Goal: Transaction & Acquisition: Purchase product/service

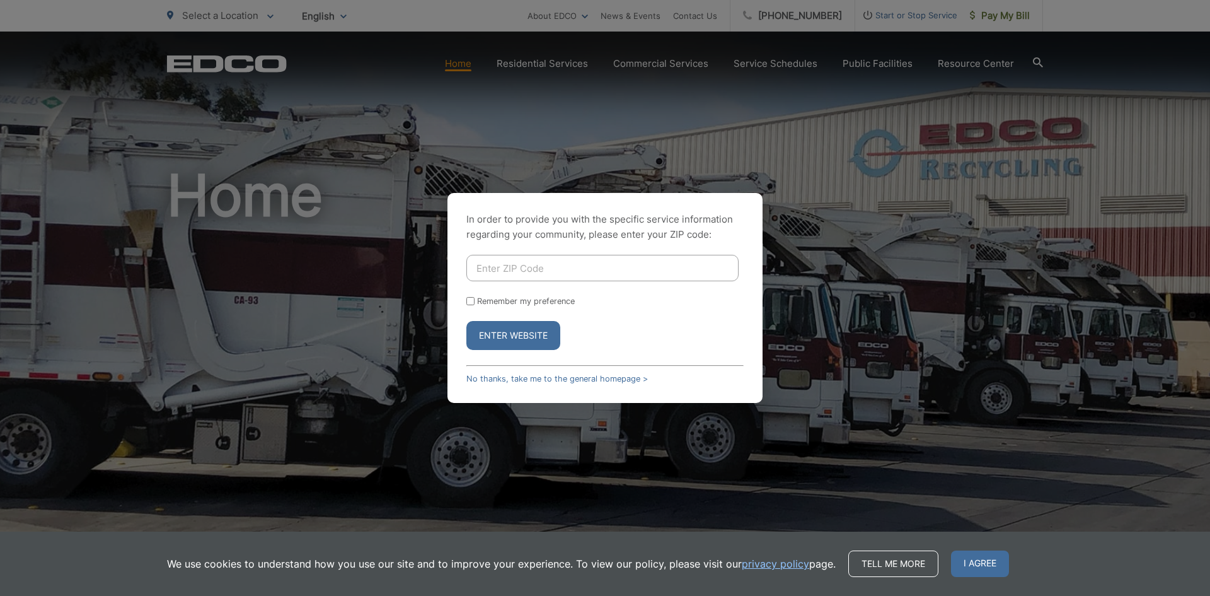
click at [599, 275] on input "Enter ZIP Code" at bounding box center [602, 268] width 272 height 26
type input "92082"
click at [466, 321] on button "Enter Website" at bounding box center [513, 335] width 94 height 29
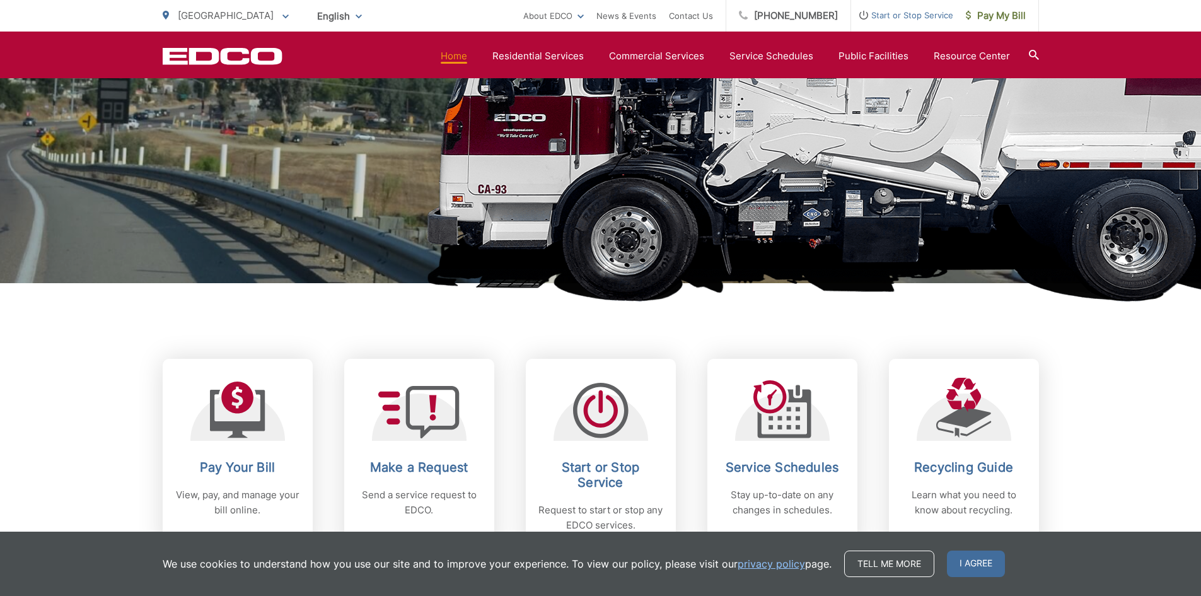
scroll to position [441, 0]
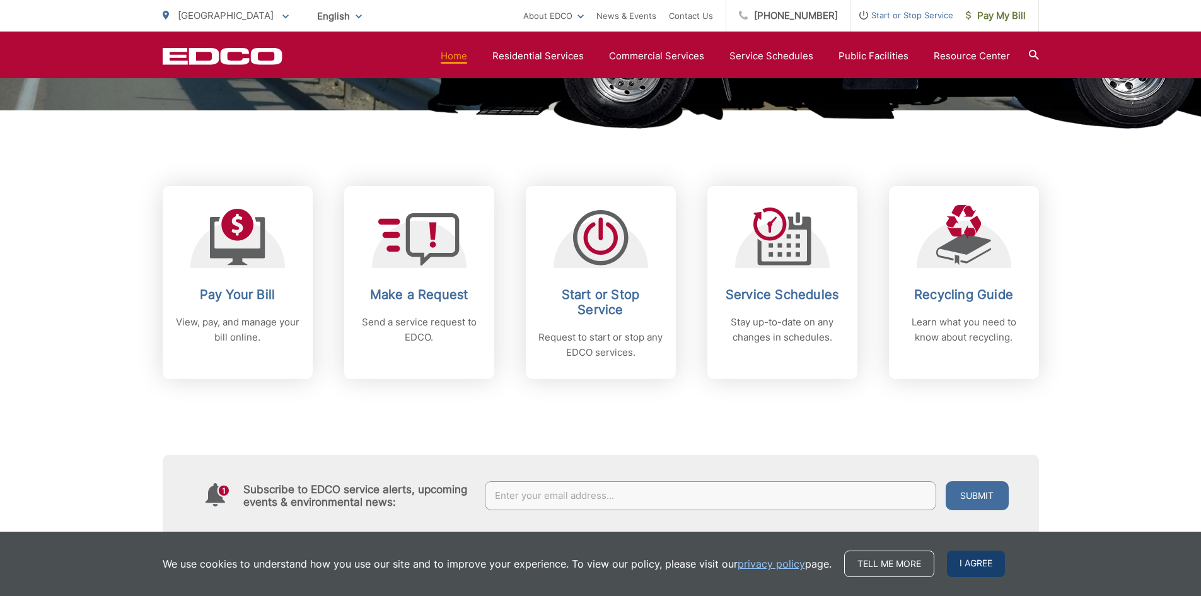
click at [971, 559] on span "I agree" at bounding box center [976, 563] width 58 height 26
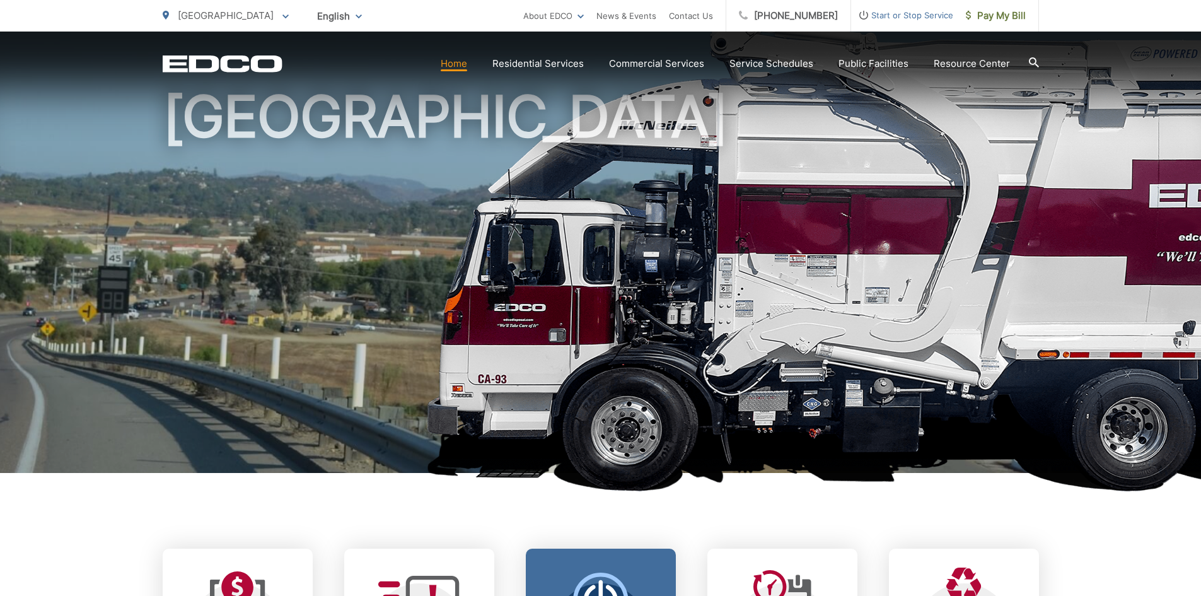
scroll to position [0, 0]
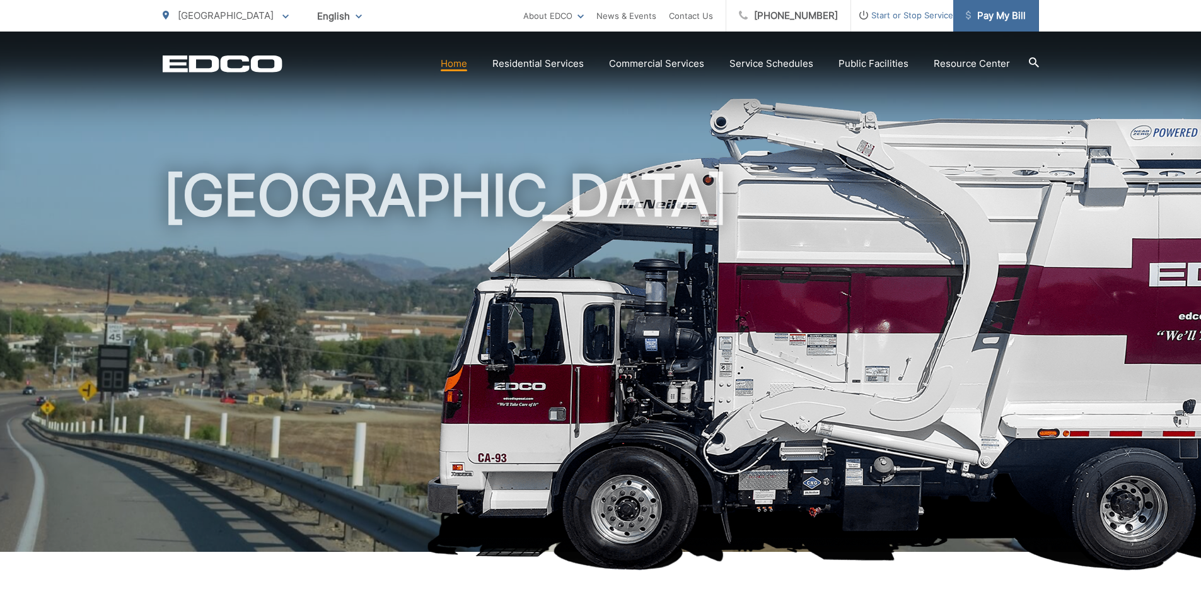
click at [990, 15] on span "Pay My Bill" at bounding box center [996, 15] width 60 height 15
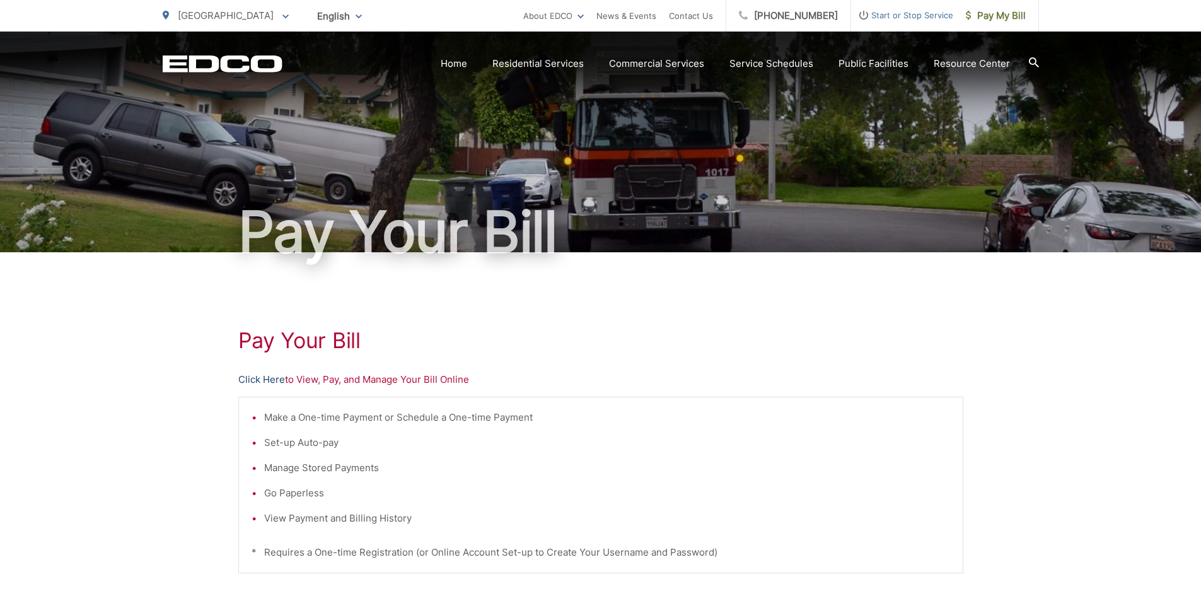
click at [252, 381] on link "Click Here" at bounding box center [261, 379] width 47 height 15
